Goal: Browse casually

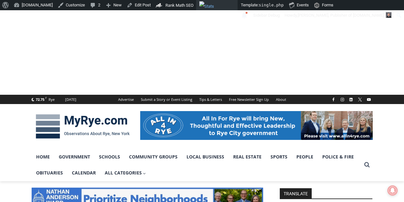
scroll to position [627, 0]
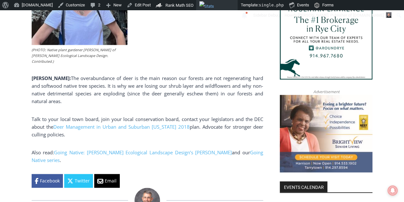
drag, startPoint x: 0, startPoint y: 0, endPoint x: 202, endPoint y: 8, distance: 202.2
click at [202, 8] on img "Toolbar" at bounding box center [217, 5] width 36 height 8
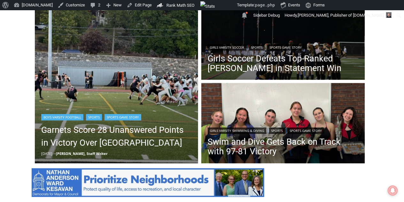
scroll to position [180, 0]
